Goal: Answer question/provide support

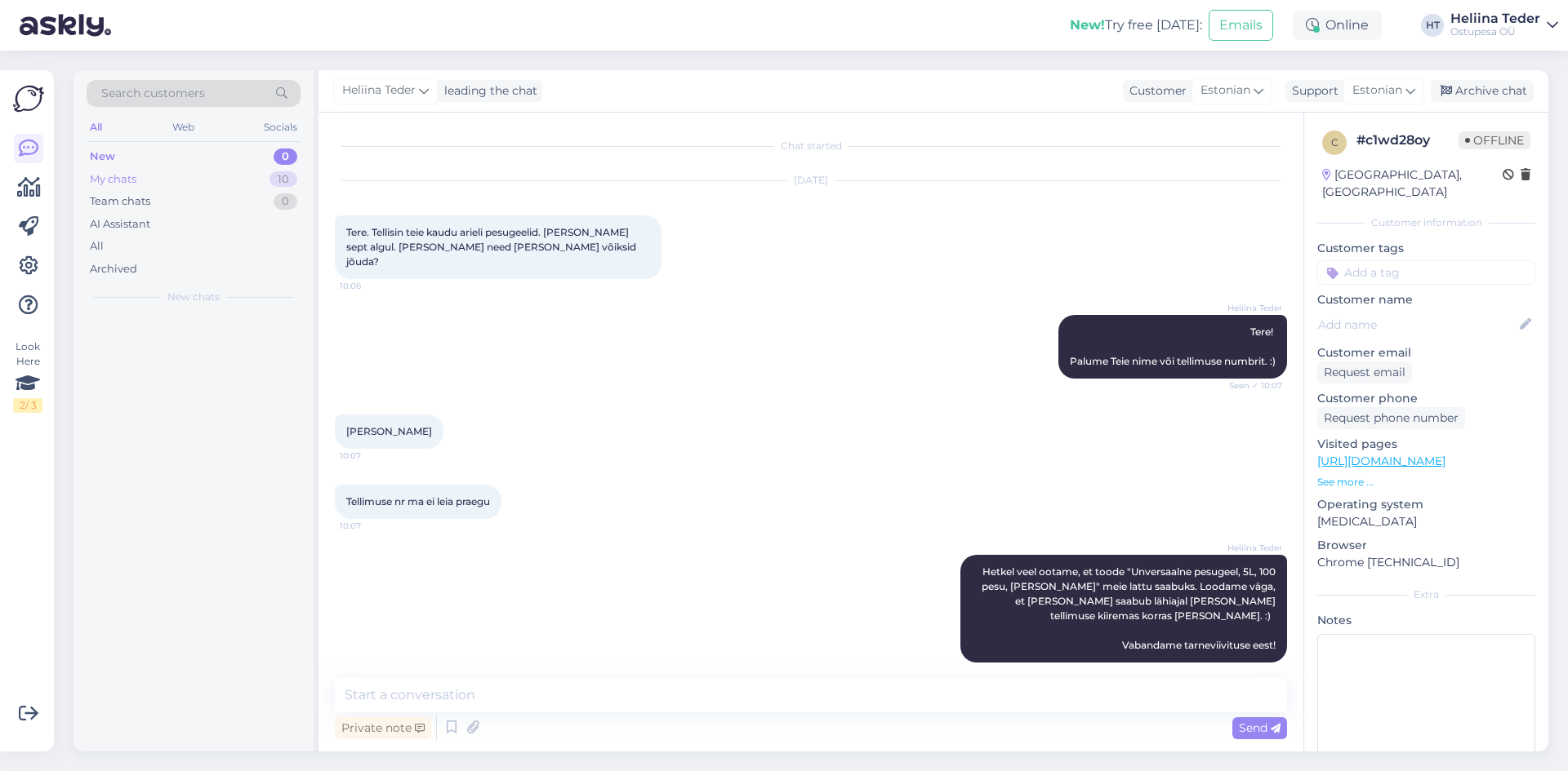
scroll to position [257, 0]
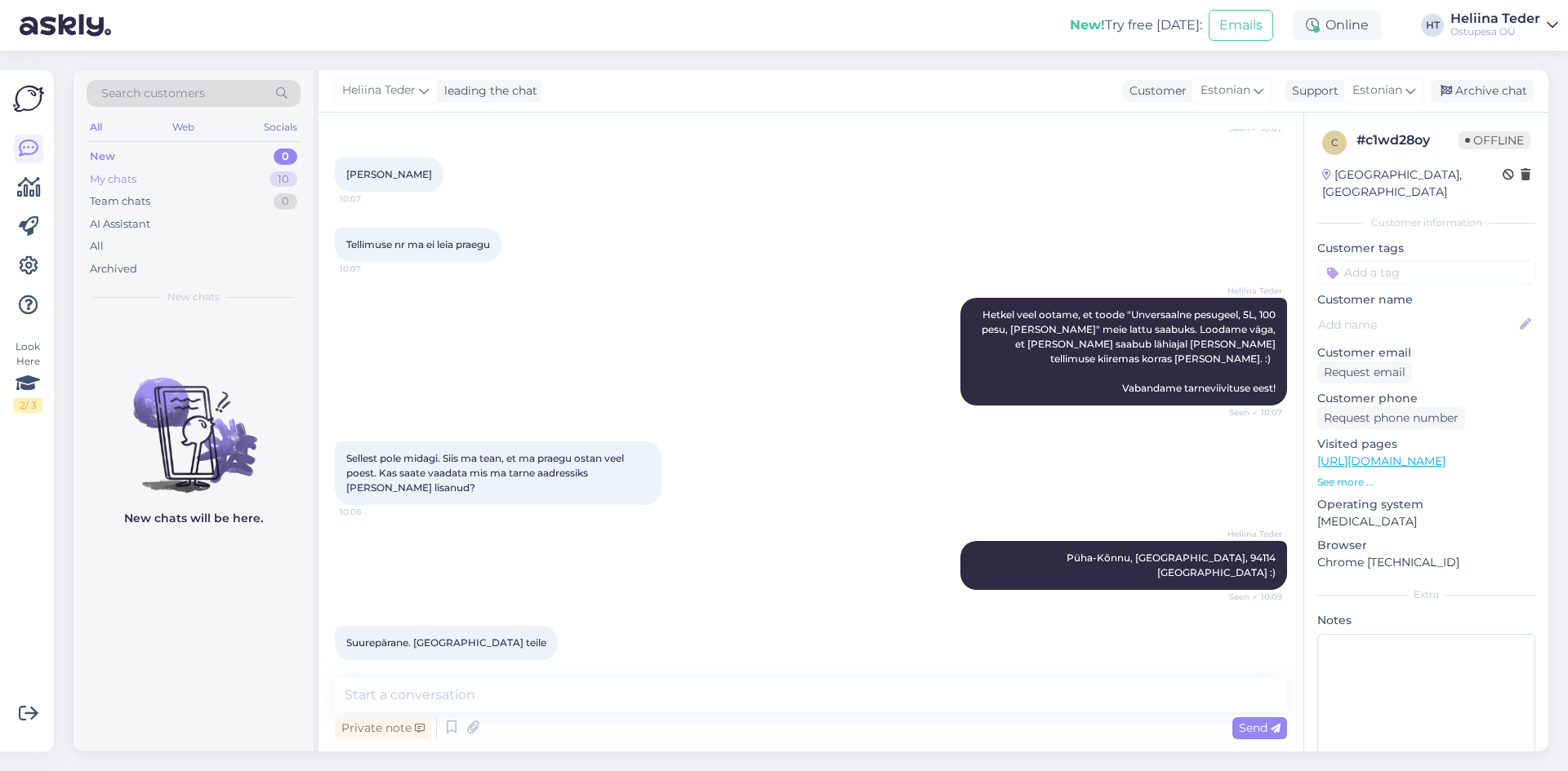
click at [136, 180] on div "My chats" at bounding box center [113, 178] width 47 height 16
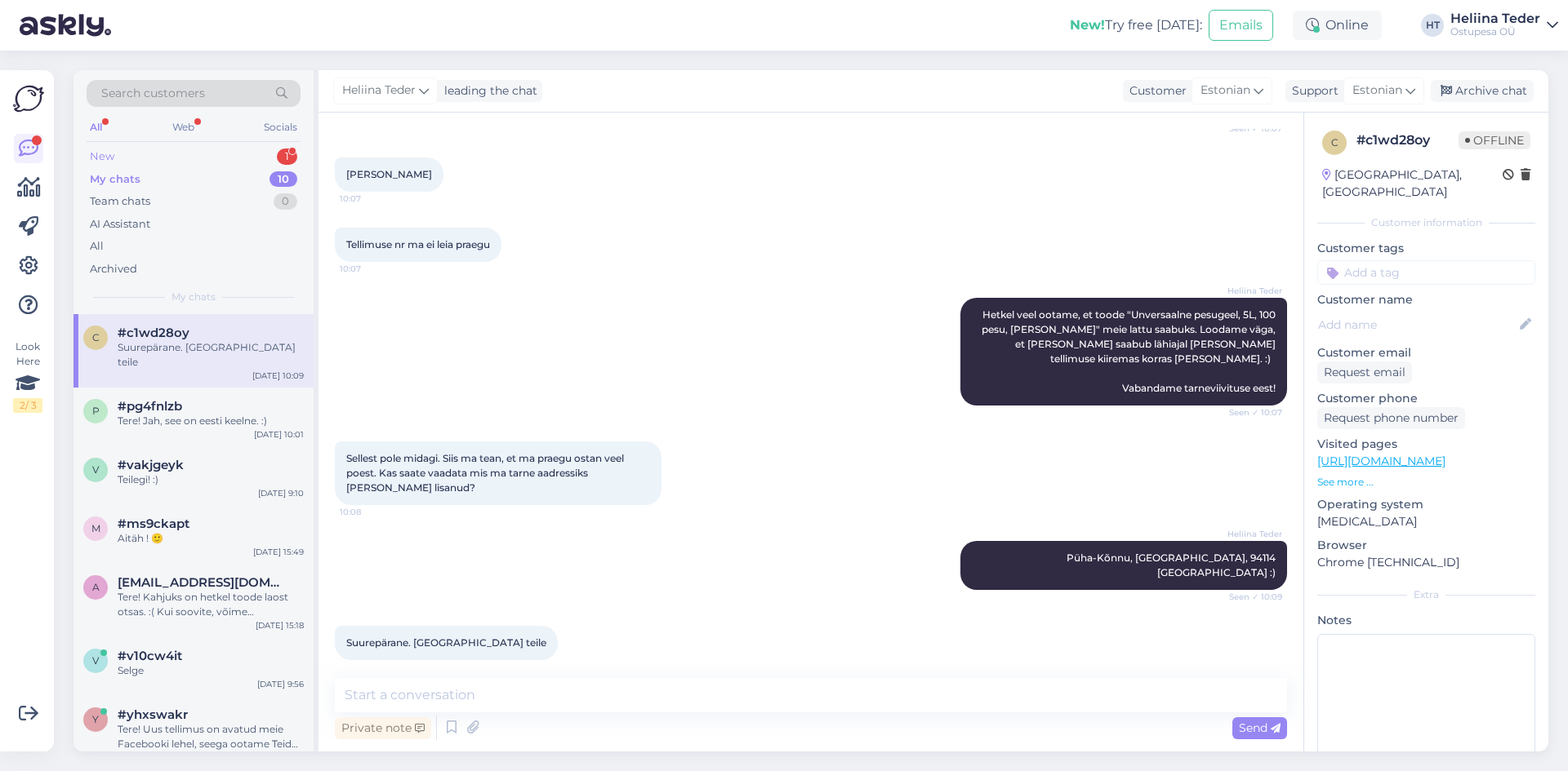
click at [121, 162] on div "New 1" at bounding box center [194, 156] width 214 height 22
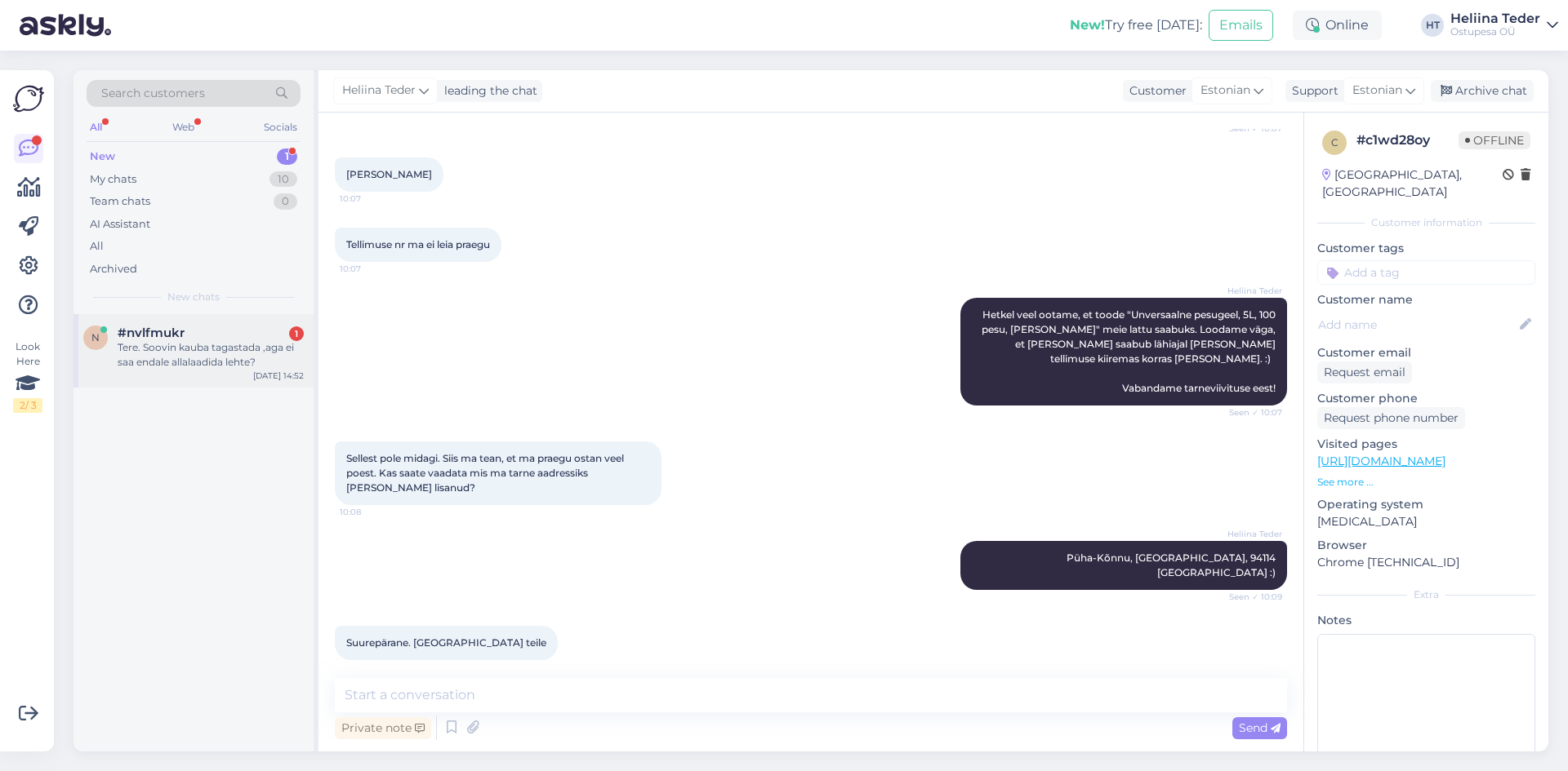
click at [190, 364] on div "Tere. Soovin kauba tagastada ,aga ei saa endale allalaadida lehte?" at bounding box center [210, 354] width 186 height 29
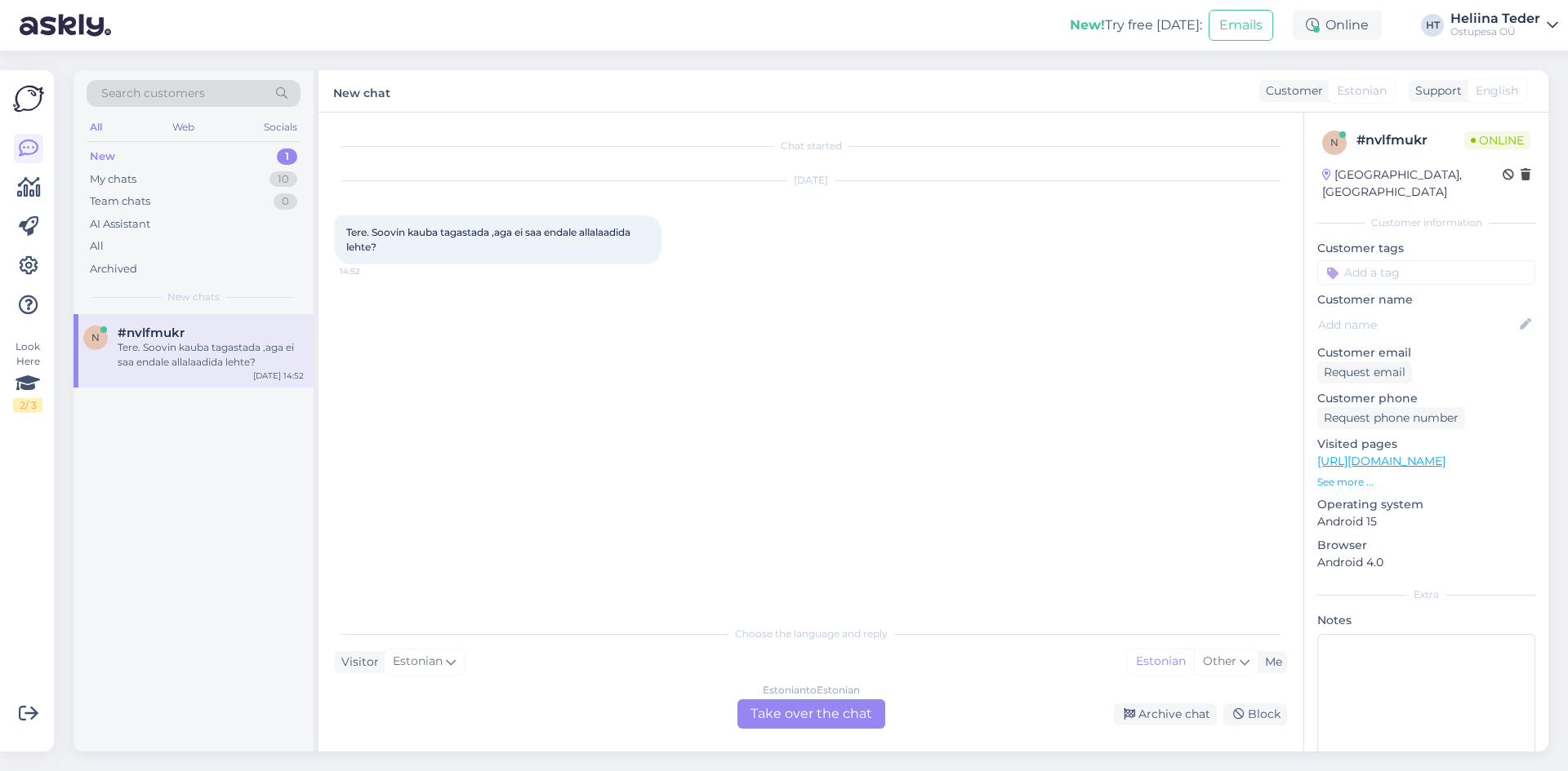
click at [772, 709] on div "Estonian to Estonian Take over the chat" at bounding box center [812, 713] width 148 height 29
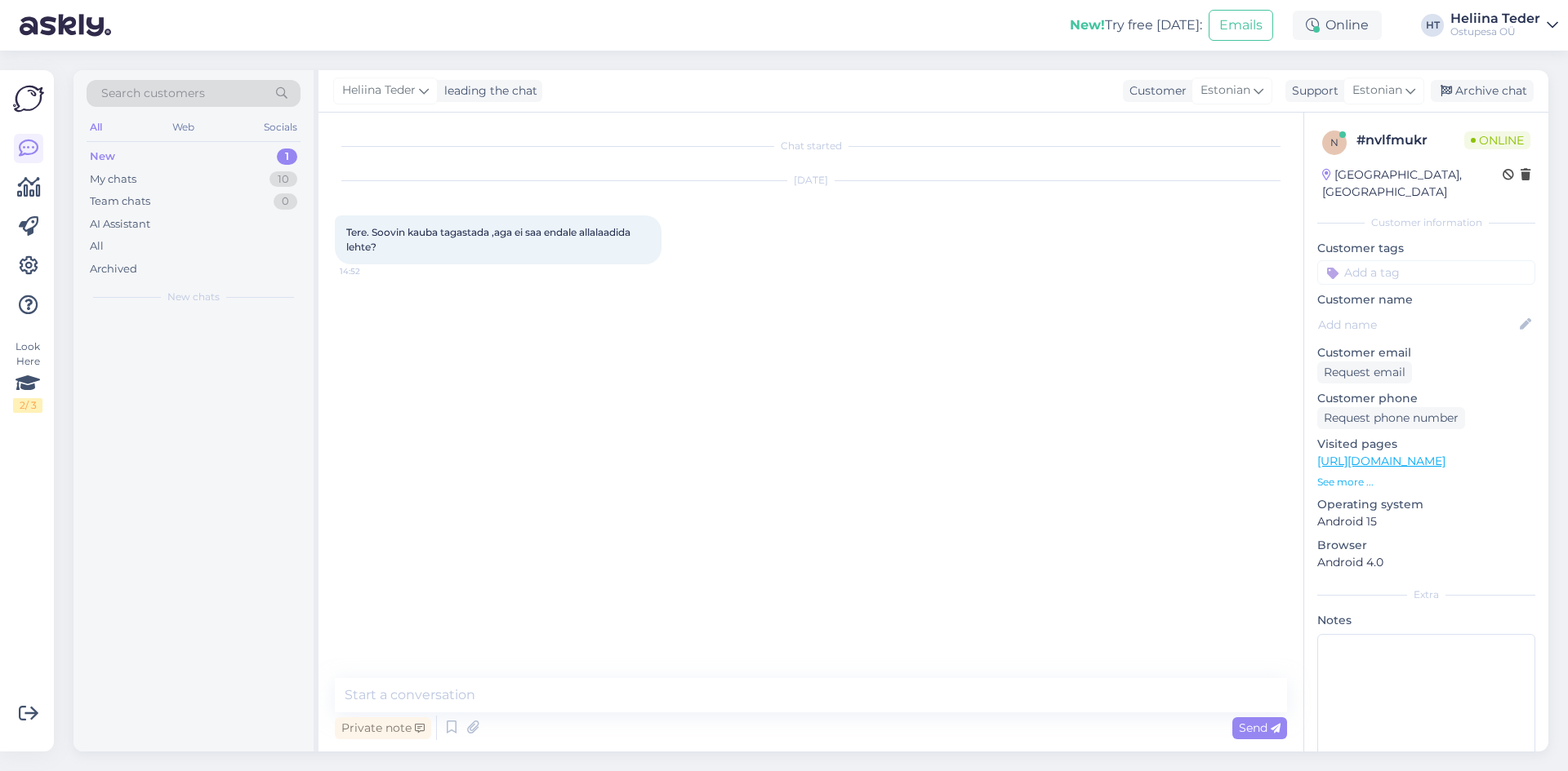
click at [695, 674] on div "Chat started [DATE] Tere. Soovin kauba tagastada ,aga ei saa endale allalaadida…" at bounding box center [811, 433] width 985 height 639
click at [695, 682] on textarea at bounding box center [811, 695] width 952 height 35
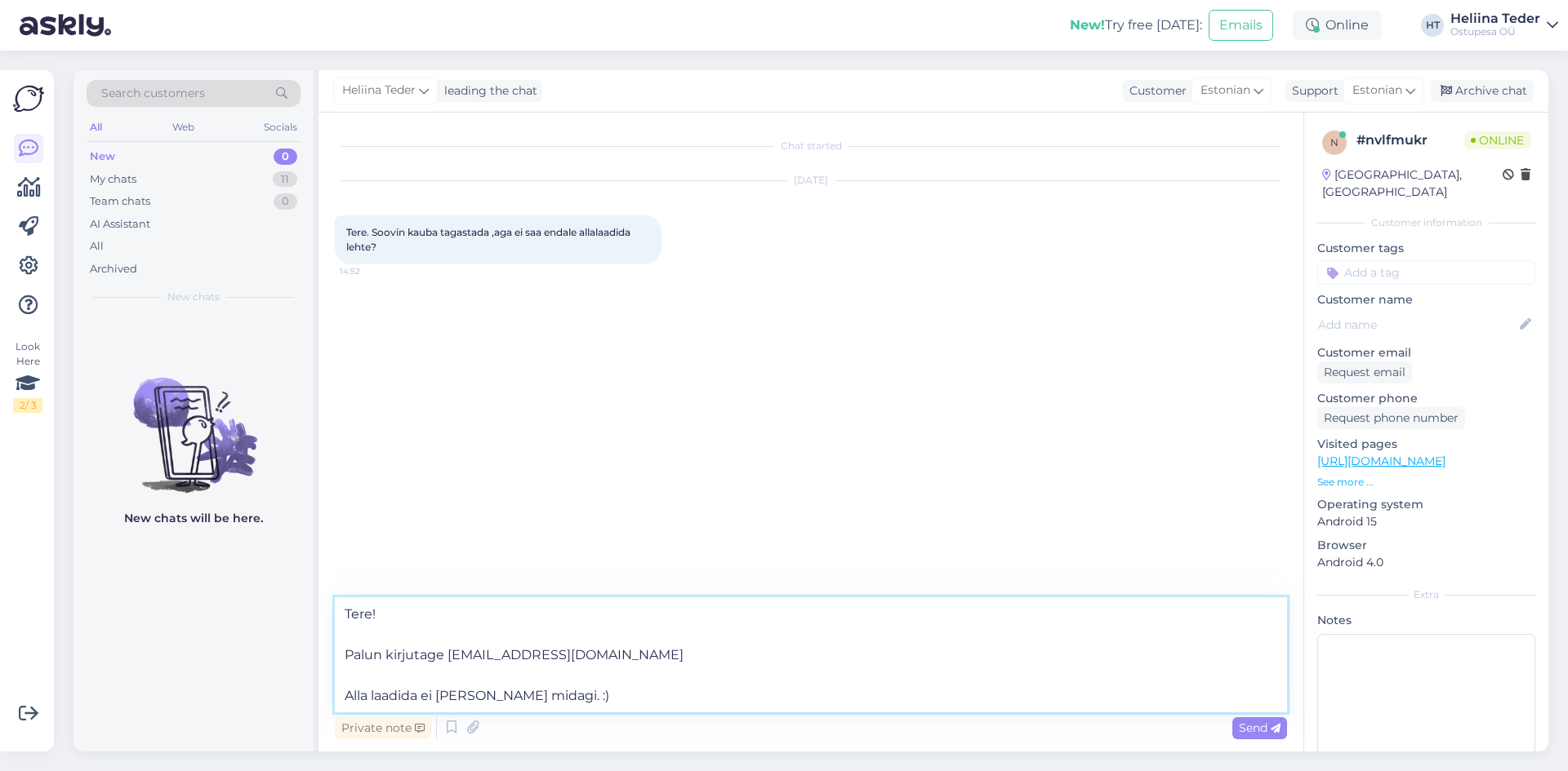
type textarea "Tere! Palun kirjutage [EMAIL_ADDRESS][DOMAIN_NAME] Alla laadida ei [PERSON_NAME…"
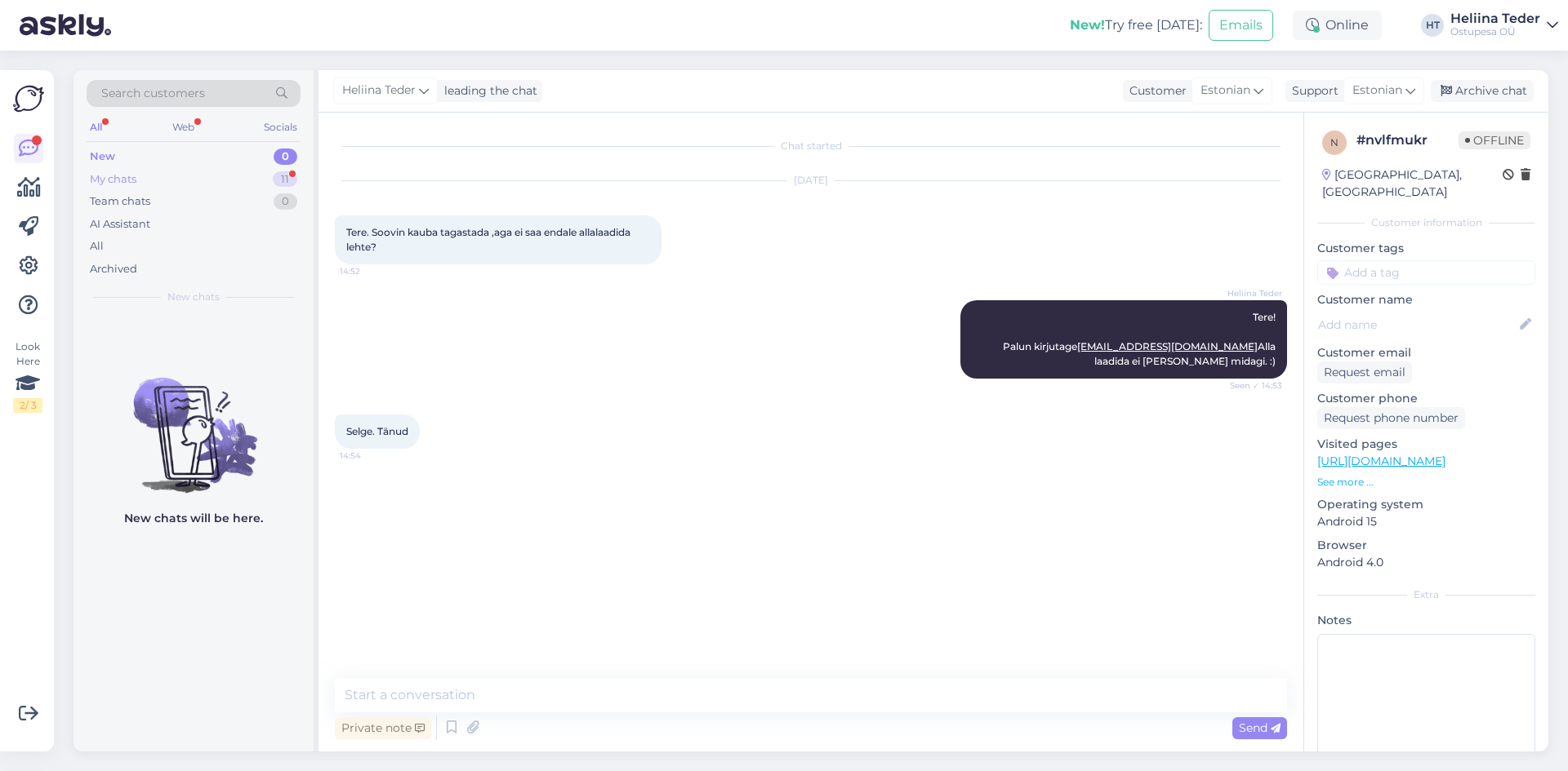
click at [128, 184] on div "My chats" at bounding box center [113, 178] width 47 height 16
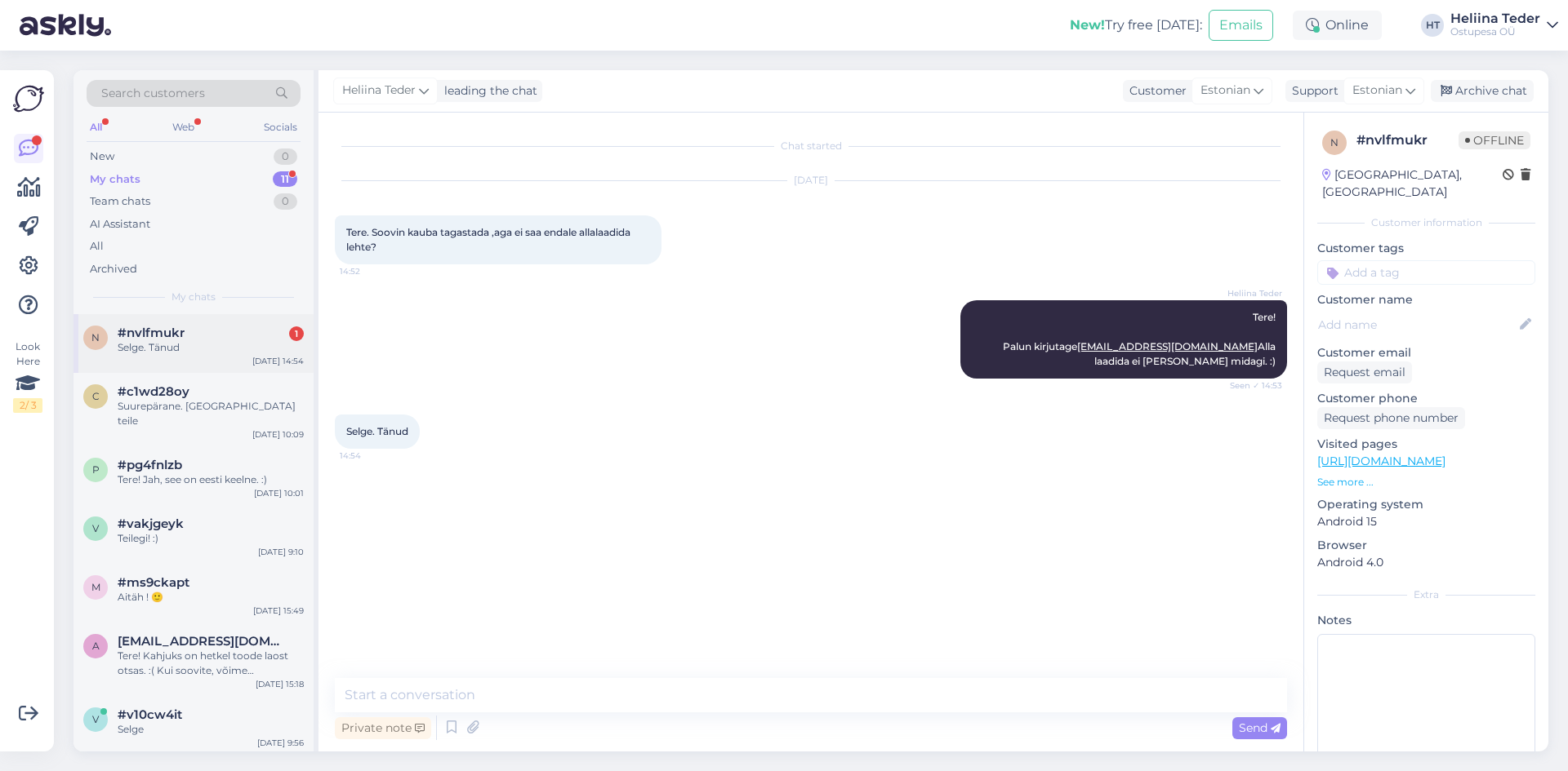
click at [184, 345] on div "Selge. Tänud" at bounding box center [210, 348] width 186 height 15
